Goal: Find specific page/section: Find specific page/section

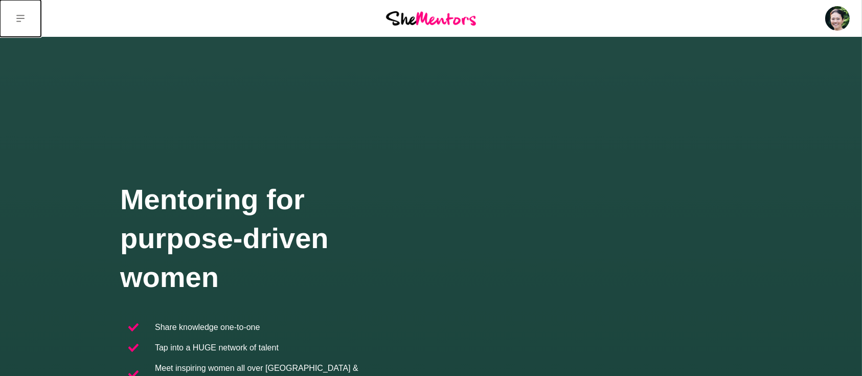
click at [20, 18] on icon at bounding box center [20, 18] width 8 height 7
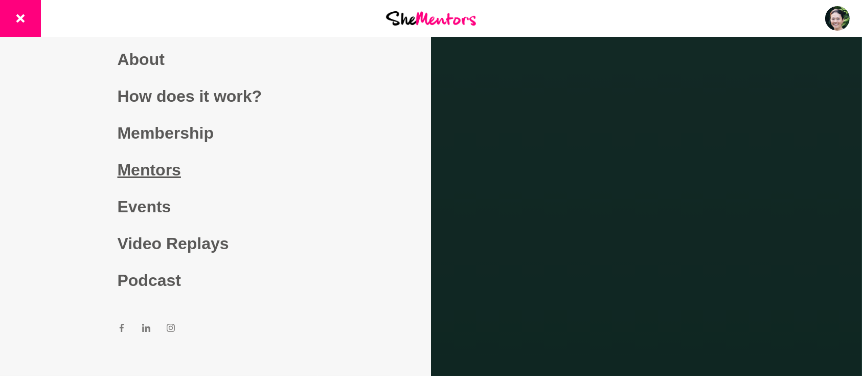
click at [131, 172] on link "Mentors" at bounding box center [216, 169] width 196 height 37
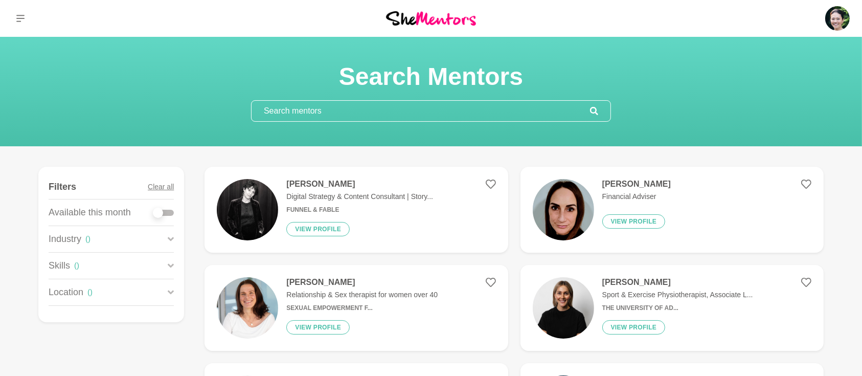
click at [375, 109] on input "text" at bounding box center [420, 111] width 338 height 20
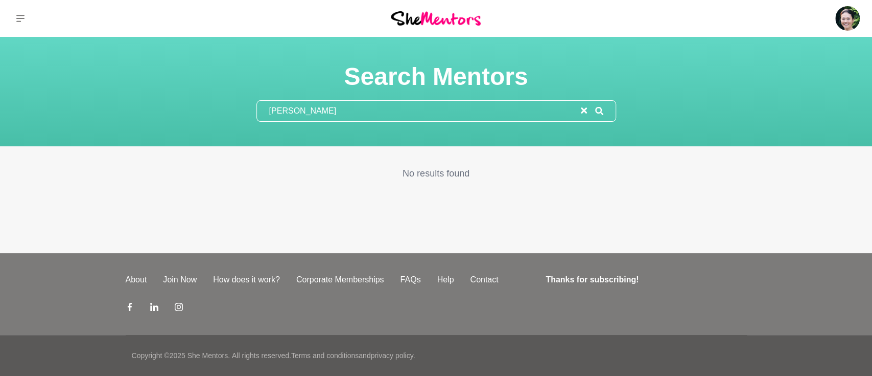
click at [316, 111] on input "[PERSON_NAME]" at bounding box center [419, 111] width 324 height 20
type input "[PERSON_NAME]"
drag, startPoint x: 317, startPoint y: 104, endPoint x: 241, endPoint y: 110, distance: 76.4
click at [243, 112] on section "Search Mentors [PERSON_NAME]" at bounding box center [436, 91] width 392 height 60
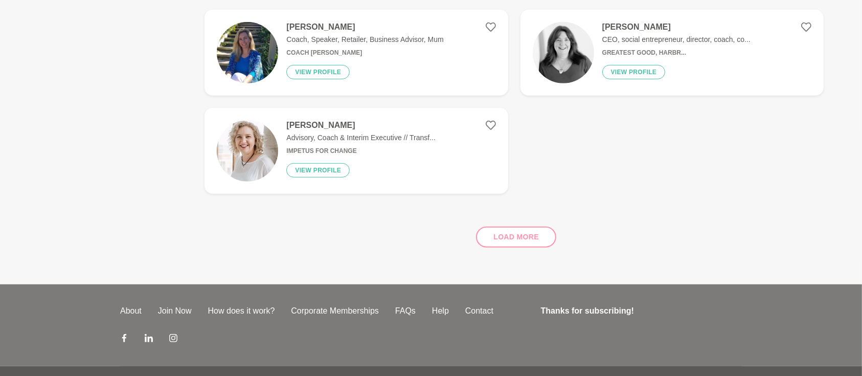
scroll to position [678, 0]
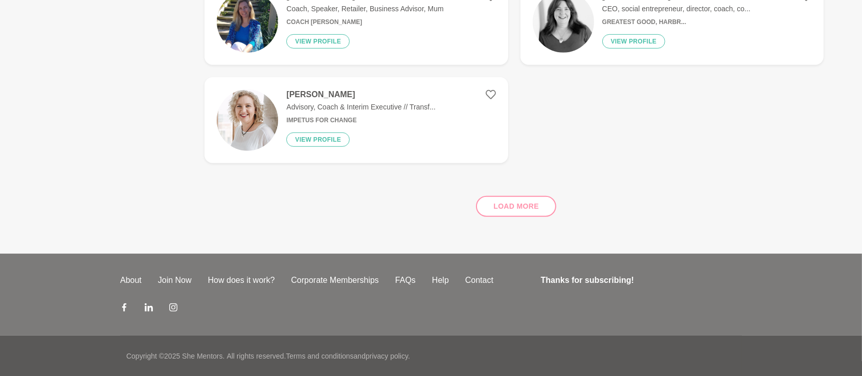
type input "ga"
click at [503, 200] on div "Load more" at bounding box center [513, 202] width 619 height 62
click at [509, 208] on div "Load more" at bounding box center [513, 202] width 619 height 62
click at [514, 208] on div "Load more" at bounding box center [513, 202] width 619 height 62
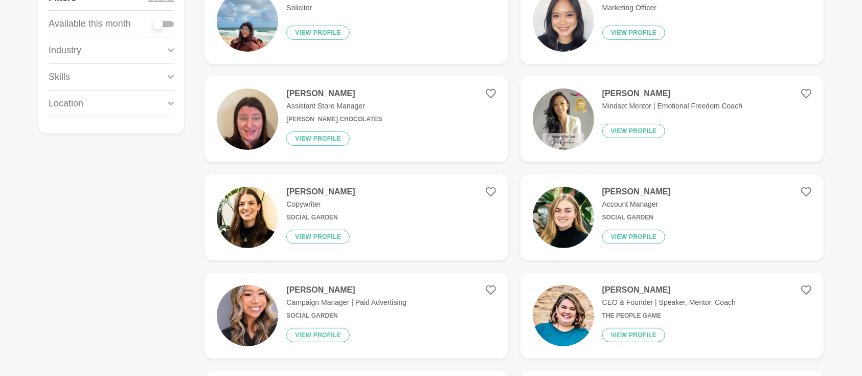
scroll to position [0, 0]
